Goal: Task Accomplishment & Management: Use online tool/utility

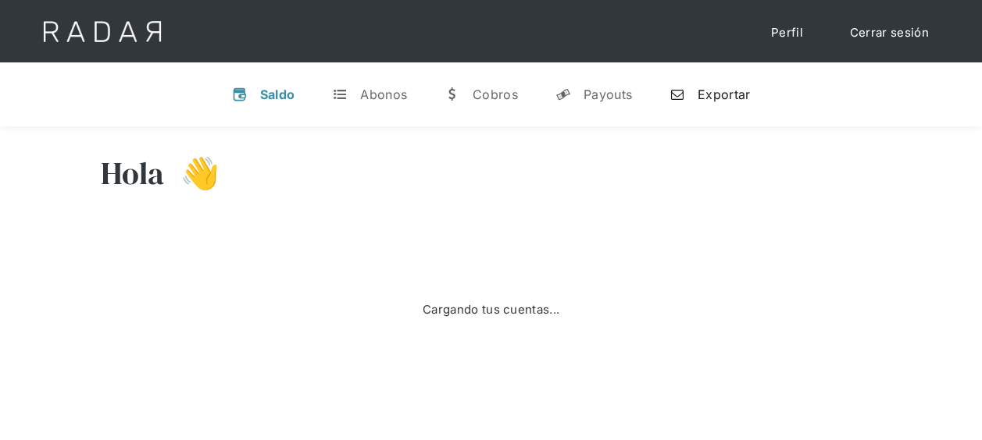
type input "[DATE] to [DATE]"
click at [751, 92] on link "n Exportar" at bounding box center [709, 94] width 105 height 41
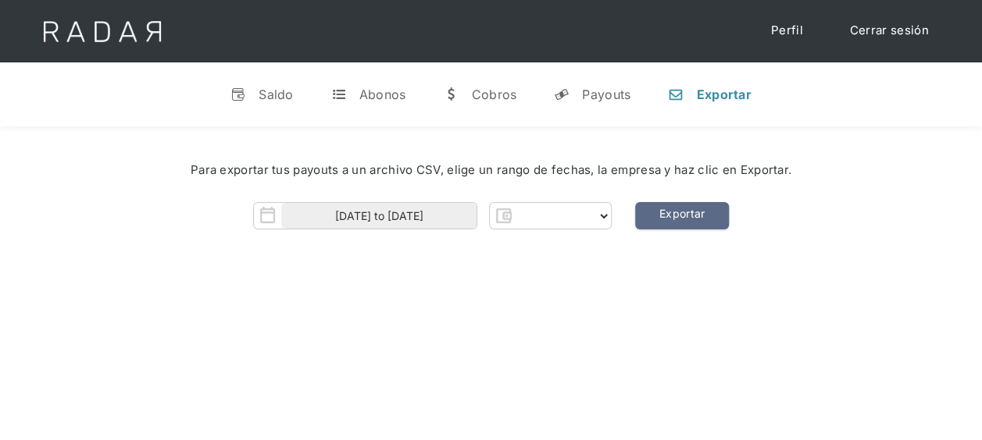
click at [496, 365] on div "Hola 👋 Cargando tus cuentas... Nombre de la empresa • [GEOGRAPHIC_DATA] • Desco…" at bounding box center [491, 347] width 982 height 440
select select "pagsmile"
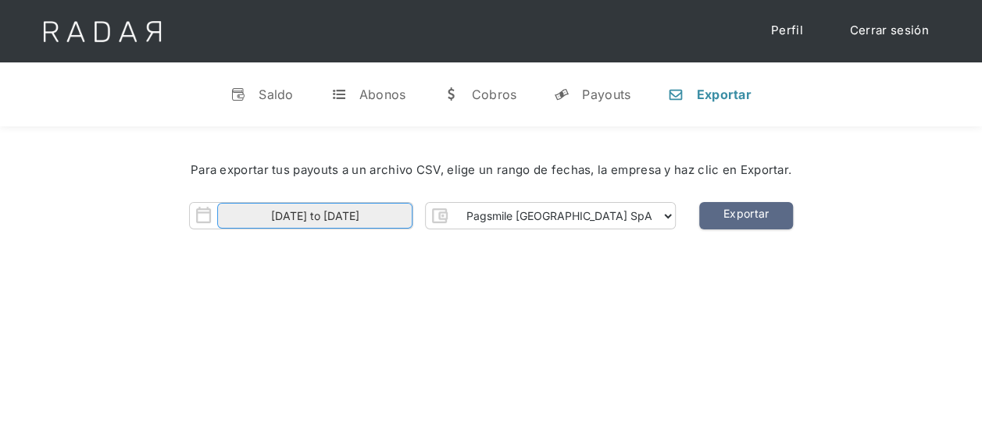
click at [340, 220] on input "[DATE] to [DATE]" at bounding box center [314, 216] width 195 height 26
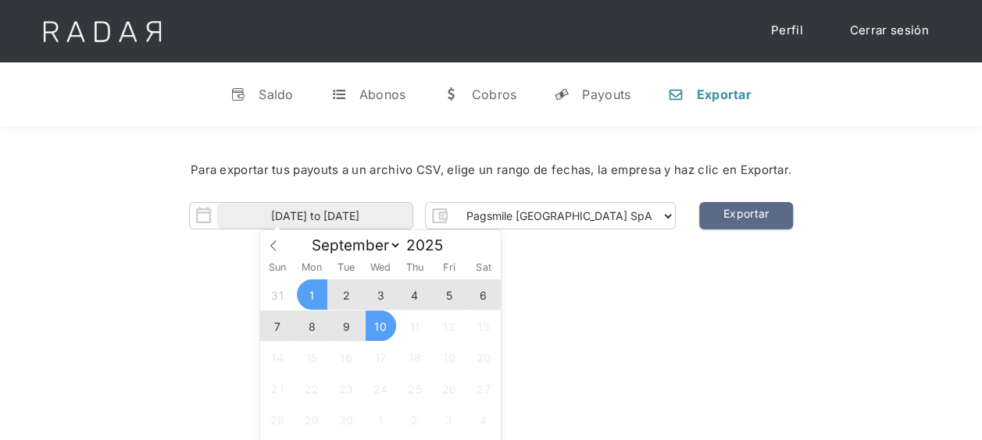
click at [356, 324] on span "9" at bounding box center [346, 326] width 30 height 30
type input "[DATE]"
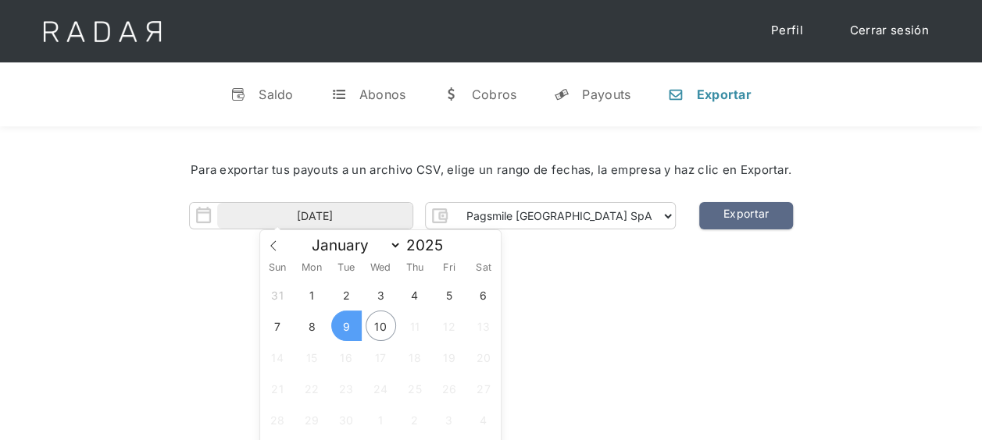
click at [356, 324] on span "9" at bounding box center [346, 326] width 30 height 30
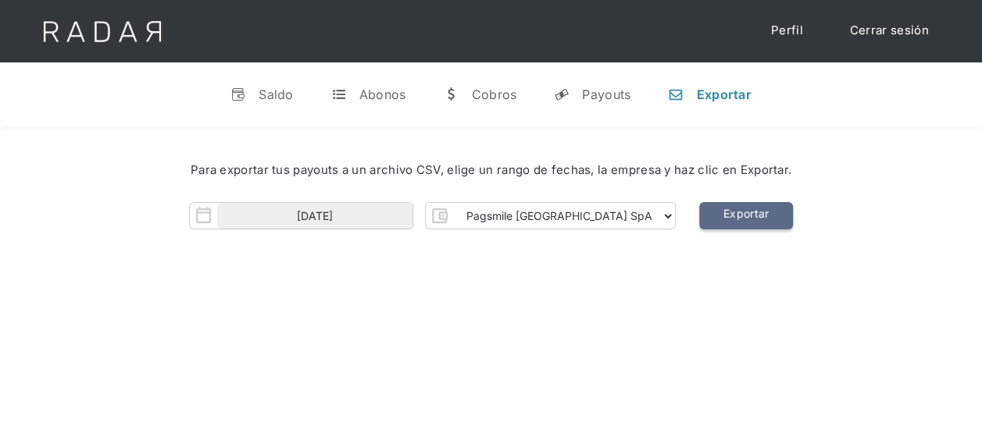
click at [699, 219] on link "Exportar" at bounding box center [746, 215] width 94 height 27
